Goal: Task Accomplishment & Management: Manage account settings

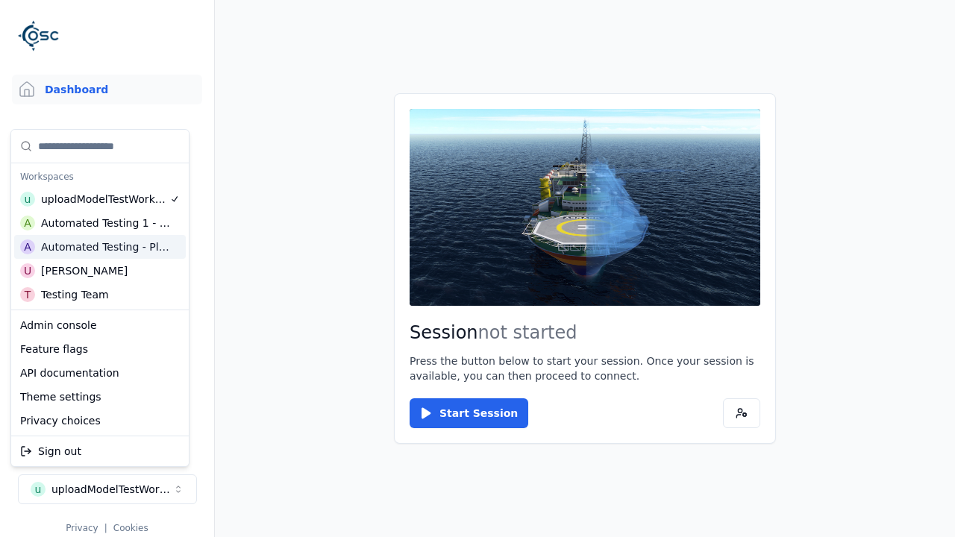
click at [478, 269] on html "Support Dashboard Assets 3D Models Scenes Datasets Recordings Support Documenta…" at bounding box center [477, 268] width 955 height 537
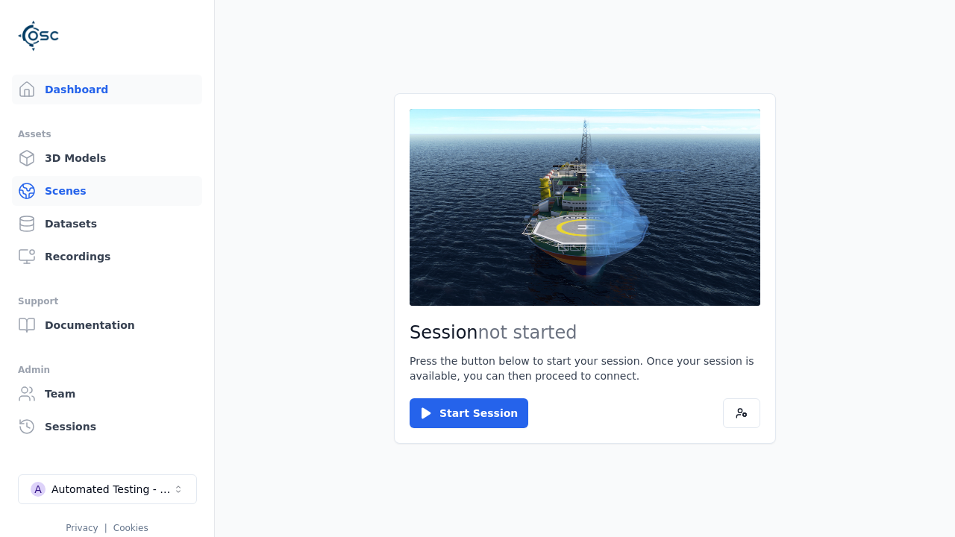
click at [107, 191] on link "Scenes" at bounding box center [107, 191] width 190 height 30
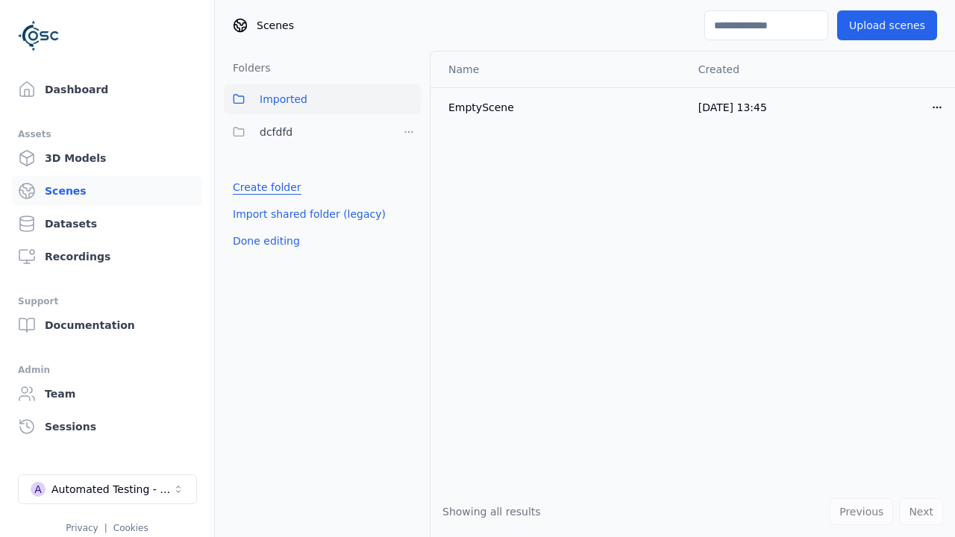
click at [262, 187] on link "Create folder" at bounding box center [267, 187] width 69 height 15
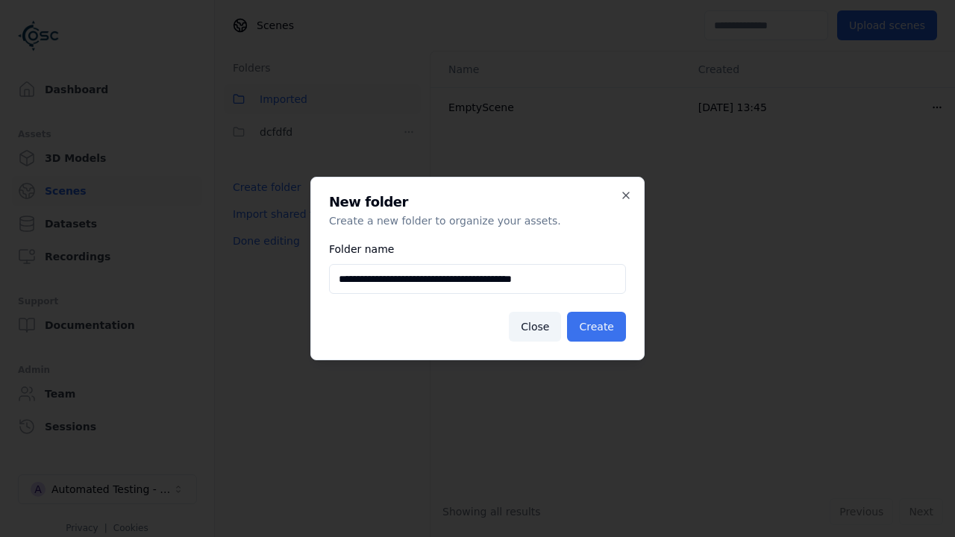
type input "**********"
click at [599, 327] on button "Create" at bounding box center [596, 327] width 59 height 30
click at [262, 254] on button "Done editing" at bounding box center [266, 241] width 85 height 27
click at [249, 228] on button "Done editing" at bounding box center [266, 241] width 85 height 27
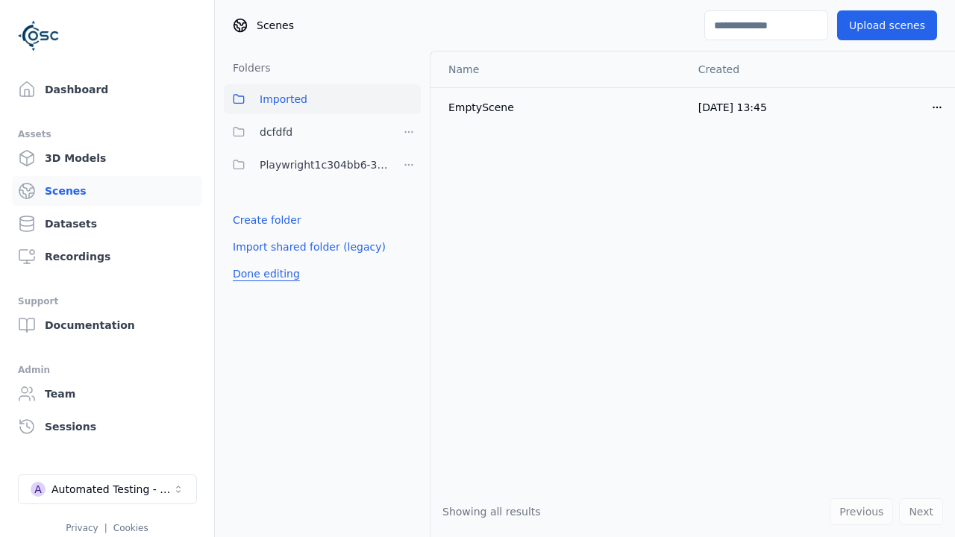
click at [409, 165] on html "Support Dashboard Assets 3D Models Scenes Datasets Recordings Support Documenta…" at bounding box center [477, 268] width 955 height 537
click at [409, 243] on div "Rename" at bounding box center [415, 243] width 100 height 24
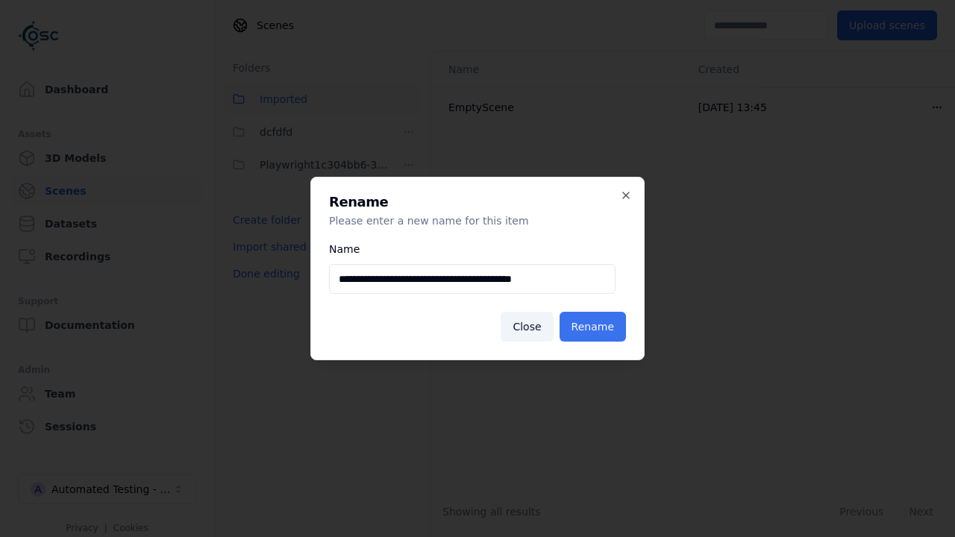
click at [472, 279] on input "**********" at bounding box center [472, 279] width 287 height 30
type input "**********"
click at [596, 327] on button "Rename" at bounding box center [593, 327] width 66 height 30
click at [262, 274] on button "Done editing" at bounding box center [266, 273] width 85 height 27
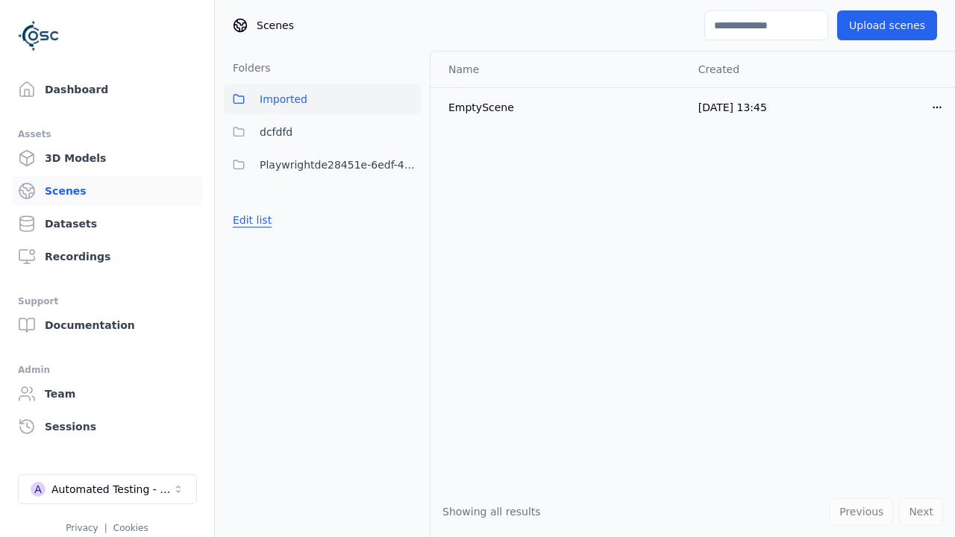
click at [249, 220] on button "Edit list" at bounding box center [252, 220] width 57 height 27
click at [409, 165] on html "Support Dashboard Assets 3D Models Scenes Datasets Recordings Support Documenta…" at bounding box center [477, 268] width 955 height 537
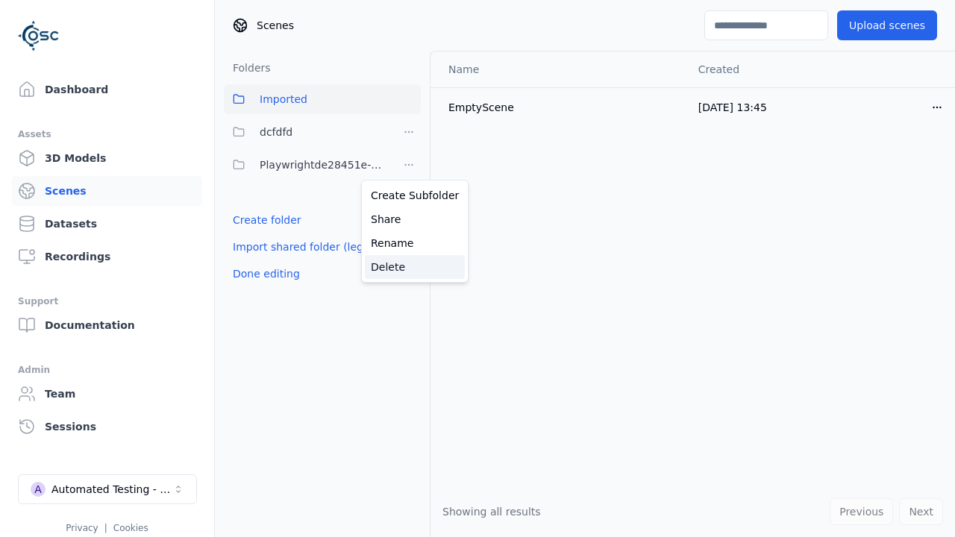
click at [409, 267] on div "Delete" at bounding box center [415, 267] width 100 height 24
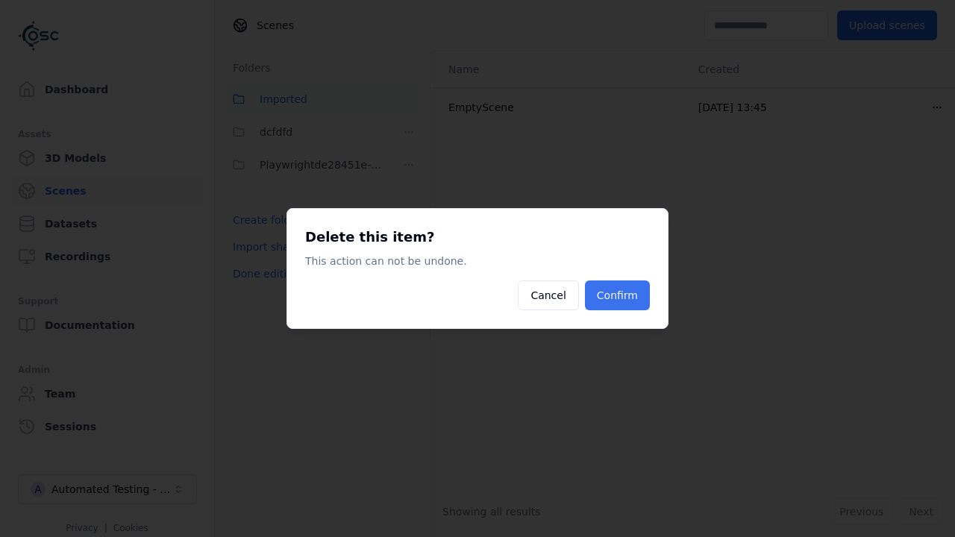
click at [619, 296] on button "Confirm" at bounding box center [617, 296] width 65 height 30
click at [262, 260] on button "Done editing" at bounding box center [266, 273] width 85 height 27
